Goal: Navigation & Orientation: Find specific page/section

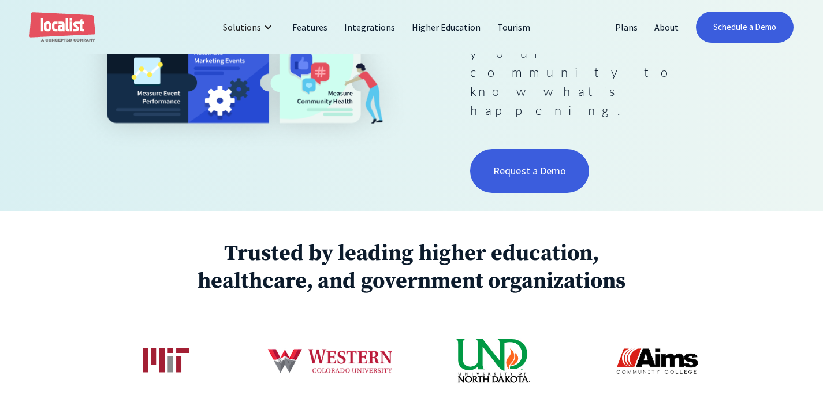
scroll to position [573, 0]
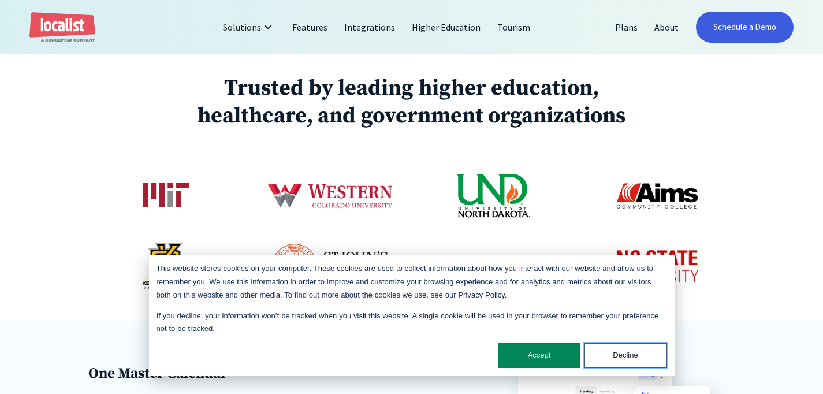
click at [614, 354] on button "Decline" at bounding box center [625, 355] width 83 height 25
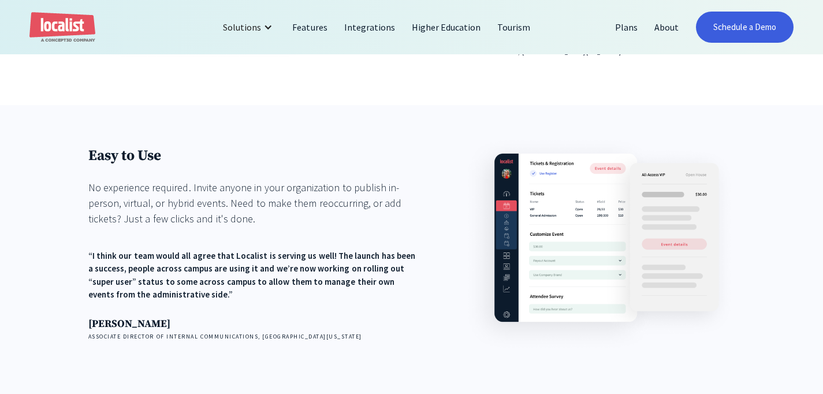
scroll to position [1303, 0]
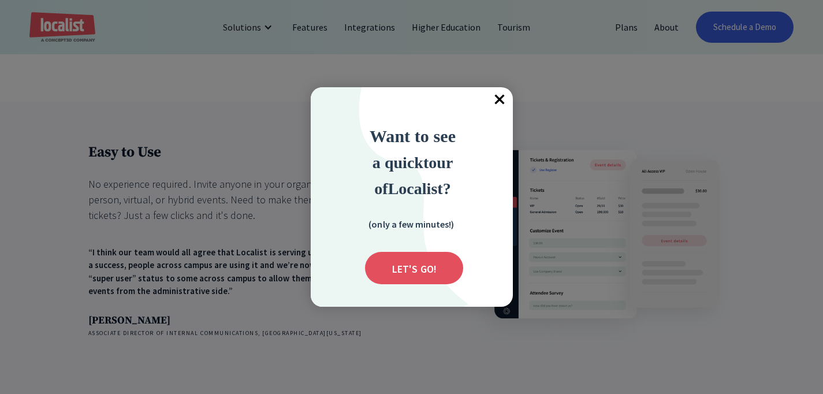
click at [499, 101] on span "×" at bounding box center [499, 99] width 25 height 25
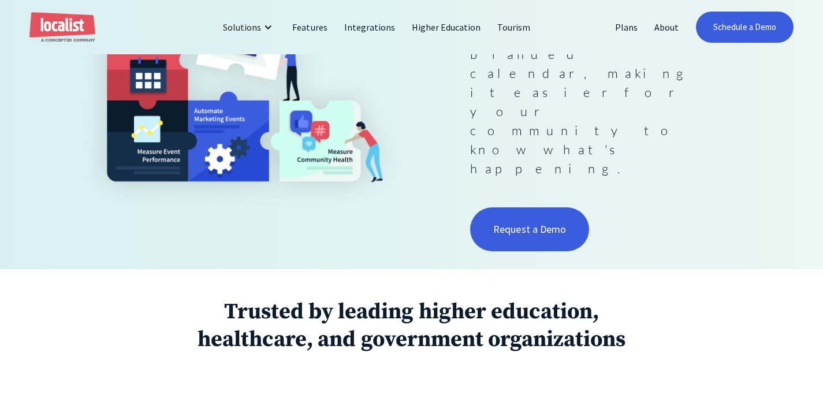
scroll to position [513, 0]
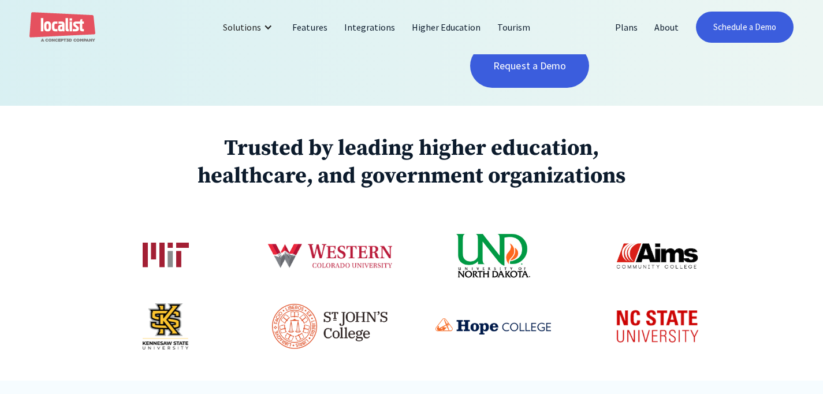
click at [373, 219] on img at bounding box center [329, 255] width 129 height 73
click at [527, 318] on img at bounding box center [492, 326] width 115 height 16
click at [632, 233] on img at bounding box center [656, 256] width 83 height 46
click at [184, 303] on img at bounding box center [166, 326] width 46 height 46
click at [523, 25] on link "Tourism" at bounding box center [514, 27] width 50 height 28
